Goal: Find specific page/section: Find specific page/section

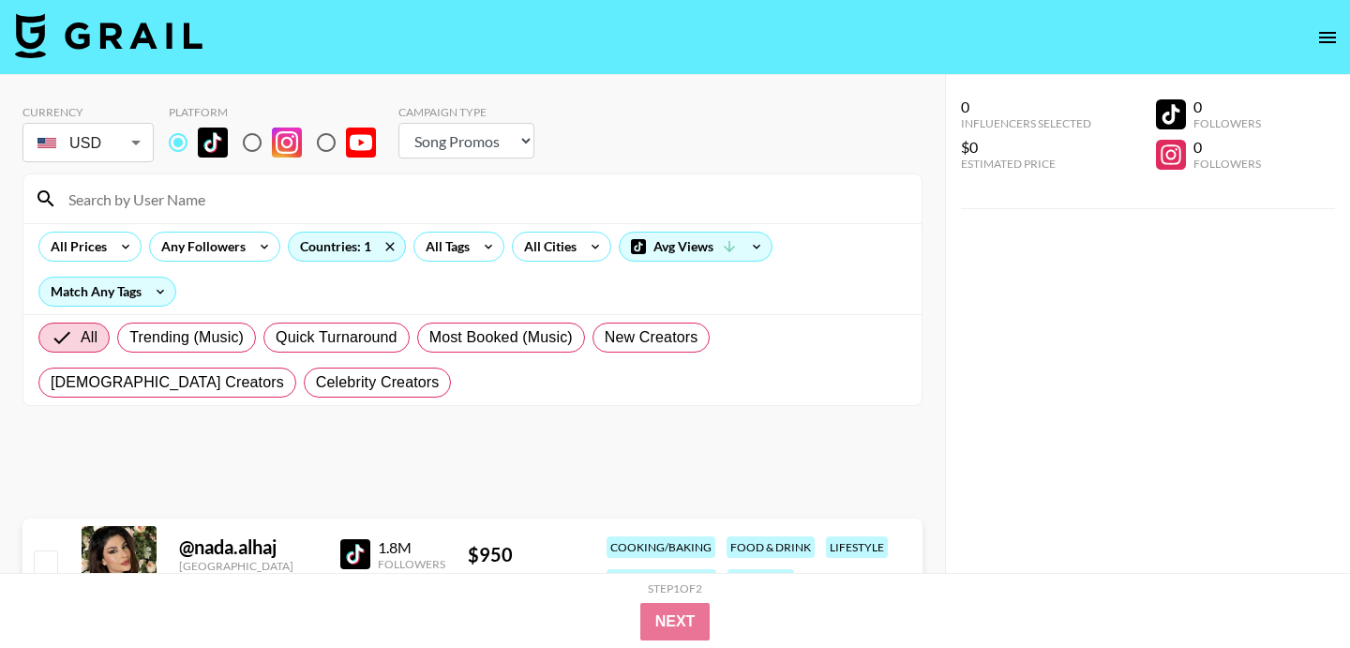
select select "Song"
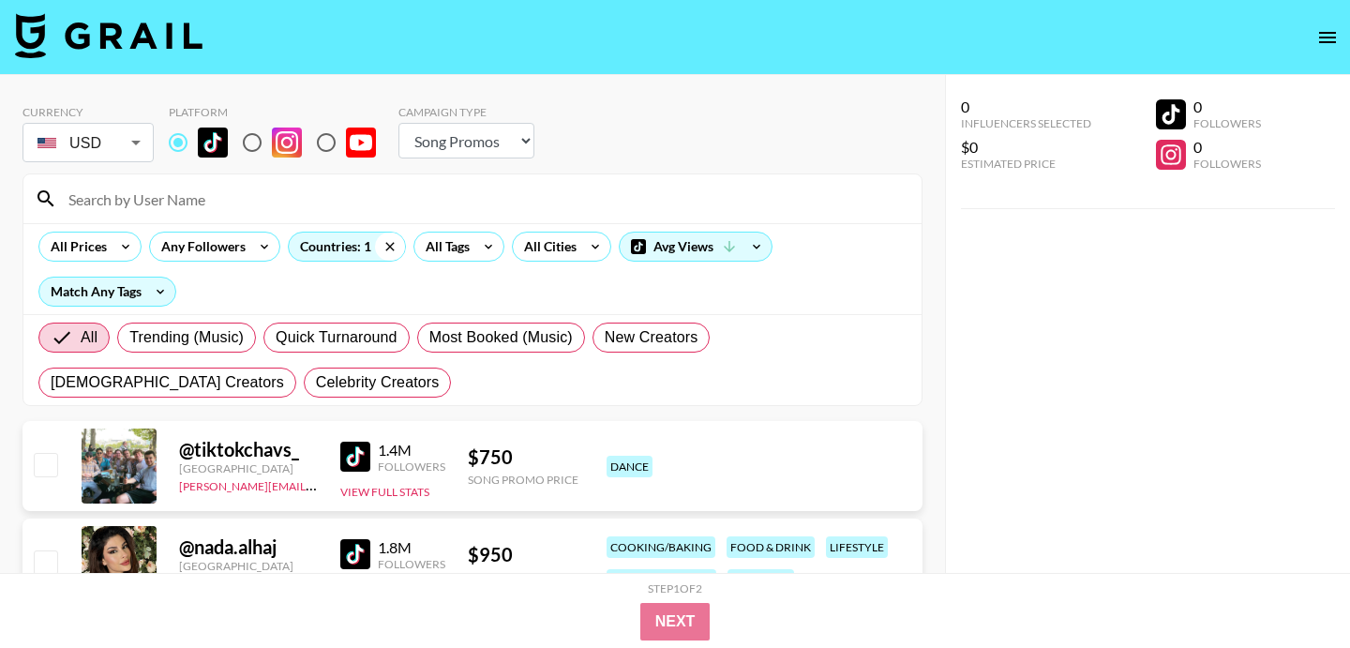
click at [390, 250] on icon at bounding box center [390, 246] width 30 height 28
click at [353, 212] on input at bounding box center [483, 199] width 853 height 30
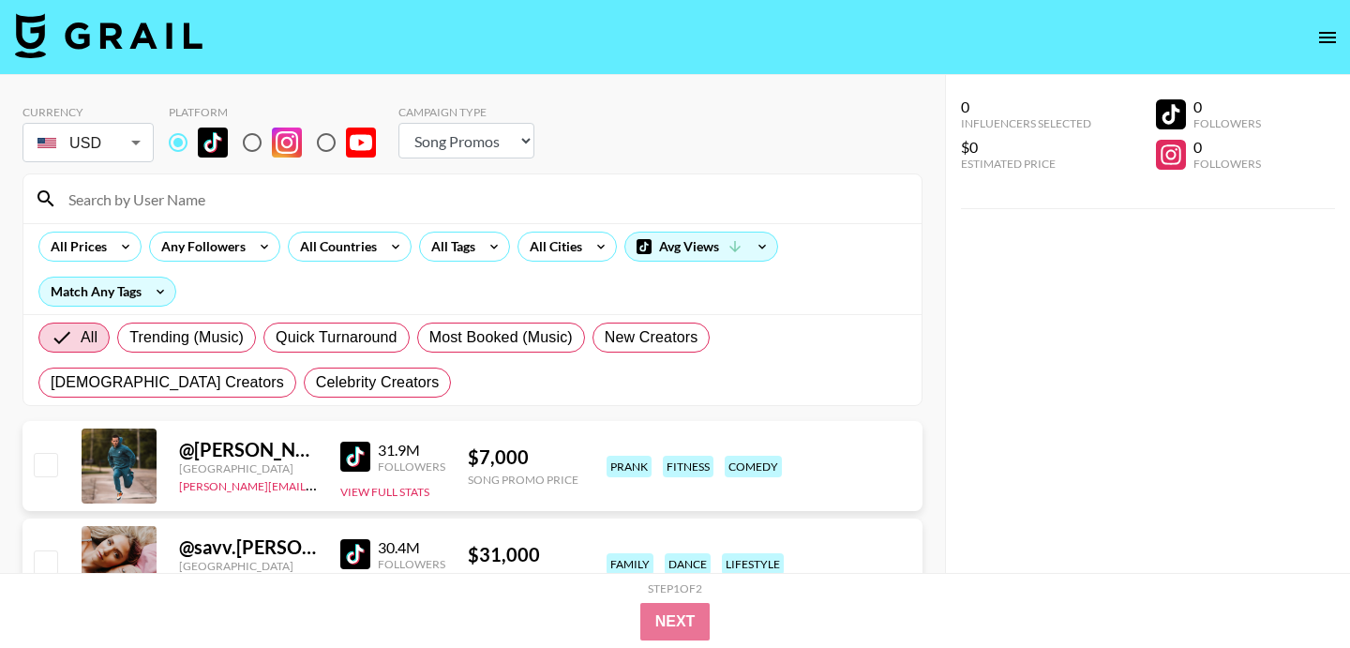
paste input "soof.[PERSON_NAME]"
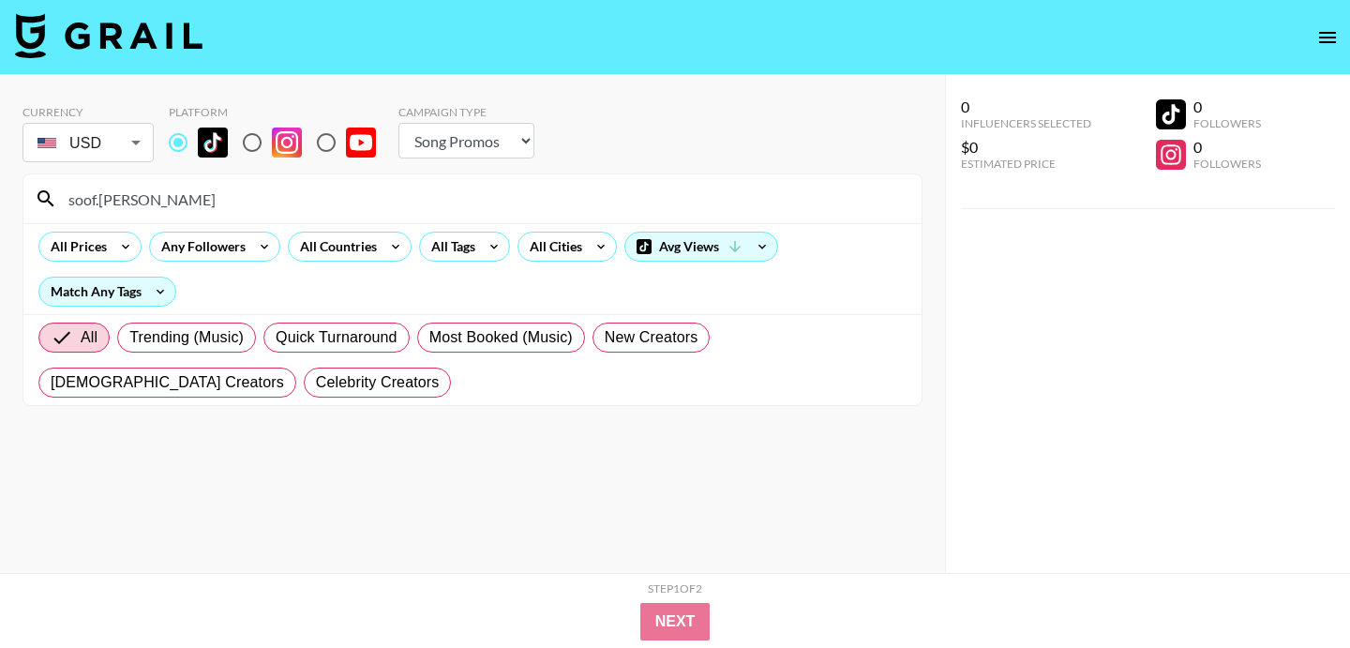
type input "soof.[PERSON_NAME]"
click at [257, 143] on input "radio" at bounding box center [251, 142] width 39 height 39
radio input "true"
click at [178, 139] on input "radio" at bounding box center [177, 142] width 39 height 39
radio input "true"
